Goal: Task Accomplishment & Management: Manage account settings

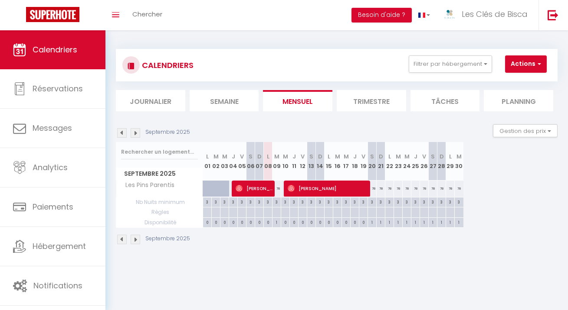
click at [446, 54] on div "CALENDRIERS Filtrer par hébergement Hiver Les Pins Parentis Le Cottage Détente …" at bounding box center [336, 65] width 441 height 33
click at [450, 62] on button "Filtrer par hébergement" at bounding box center [449, 63] width 83 height 17
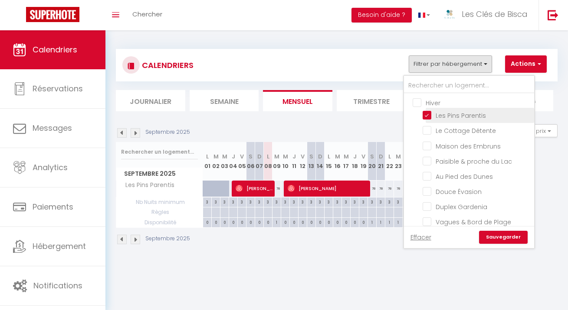
click at [440, 113] on input "Les Pins Parentis" at bounding box center [476, 115] width 108 height 9
checkbox input "false"
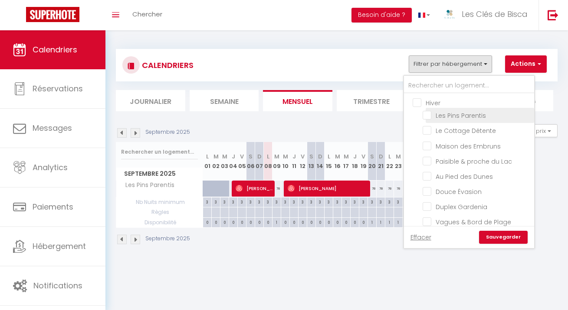
checkbox input "false"
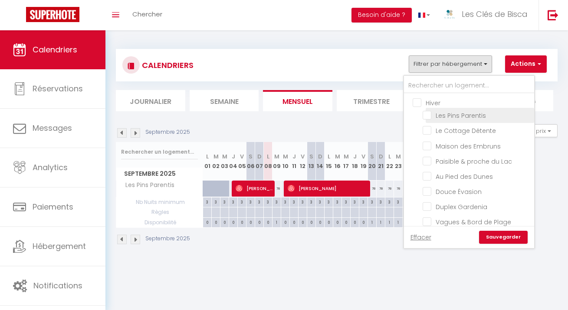
checkbox input "false"
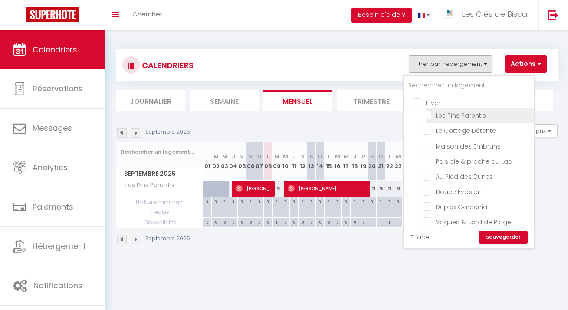
checkbox input "false"
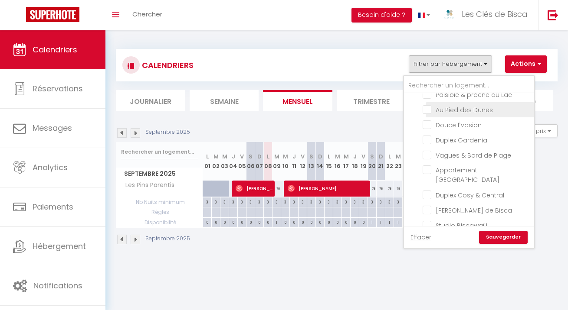
scroll to position [117, 0]
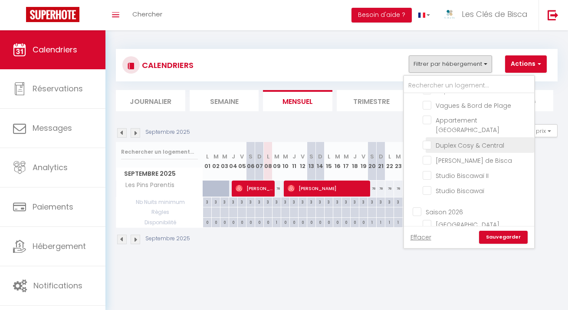
drag, startPoint x: 481, startPoint y: 120, endPoint x: 484, endPoint y: 128, distance: 8.6
click at [482, 120] on input "Appartement [GEOGRAPHIC_DATA]" at bounding box center [476, 120] width 108 height 9
checkbox input "true"
checkbox input "false"
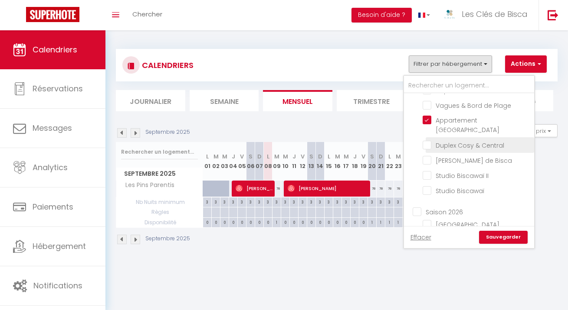
checkbox input "false"
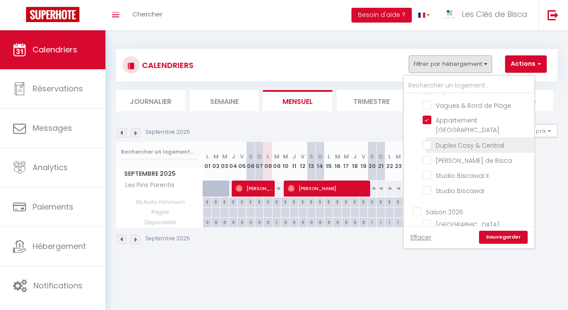
checkbox input "false"
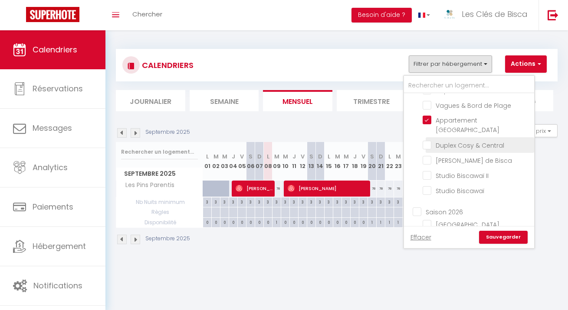
checkbox input "false"
click at [500, 236] on link "Sauvegarder" at bounding box center [503, 237] width 49 height 13
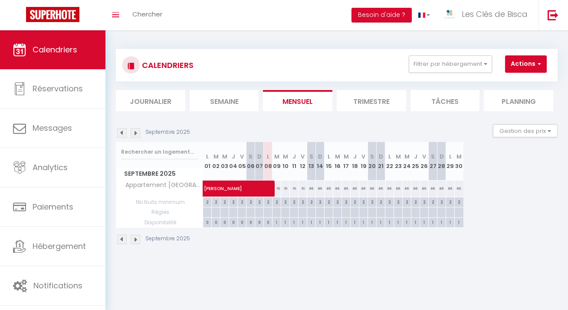
click at [137, 134] on img at bounding box center [136, 133] width 10 height 10
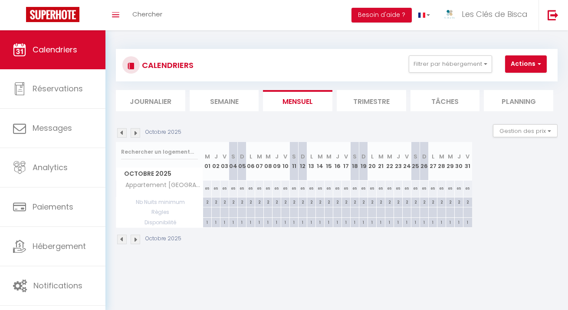
click at [121, 132] on img at bounding box center [122, 133] width 10 height 10
